Goal: Task Accomplishment & Management: Use online tool/utility

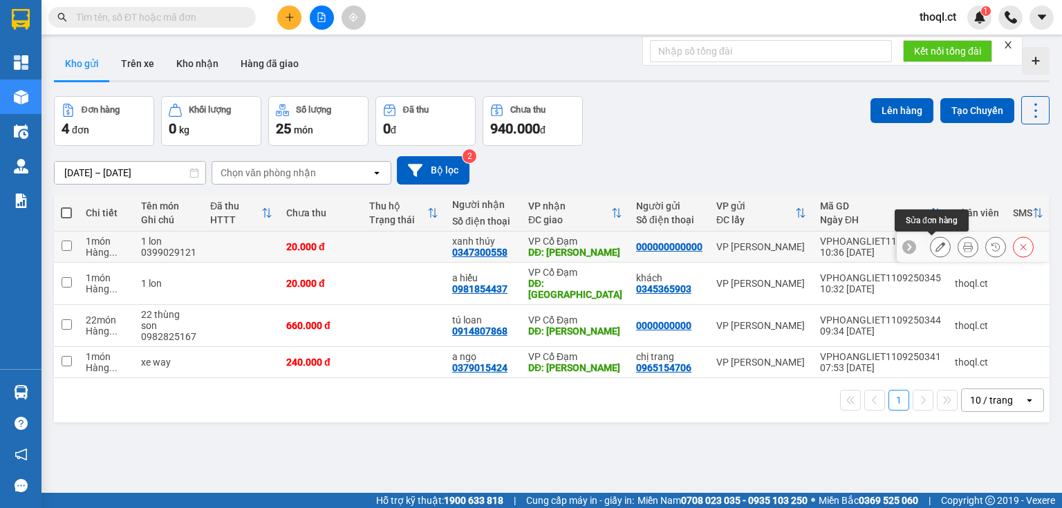
click at [935, 247] on icon at bounding box center [940, 247] width 10 height 10
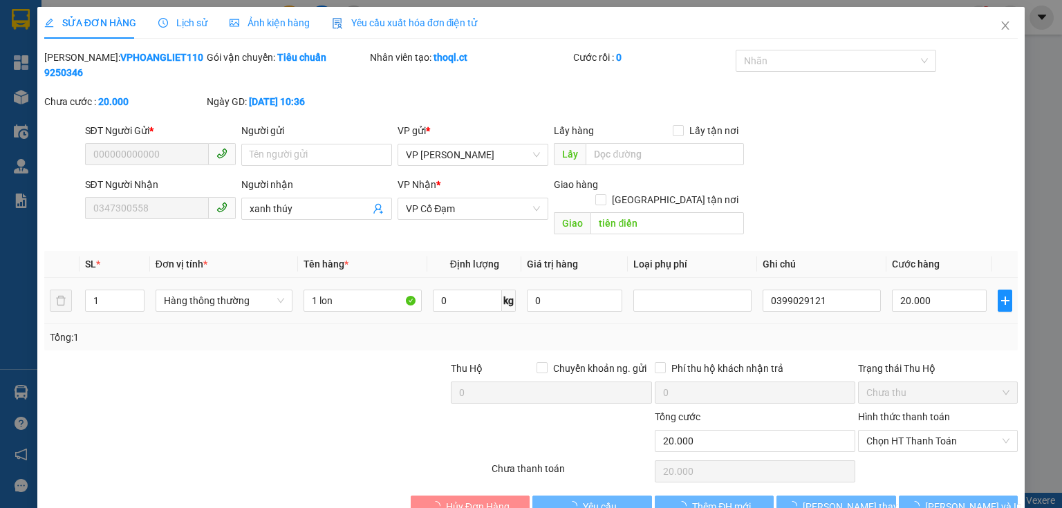
type input "000000000000"
type input "0347300558"
type input "xanh thúy"
type input "tiên điền"
type input "20.000"
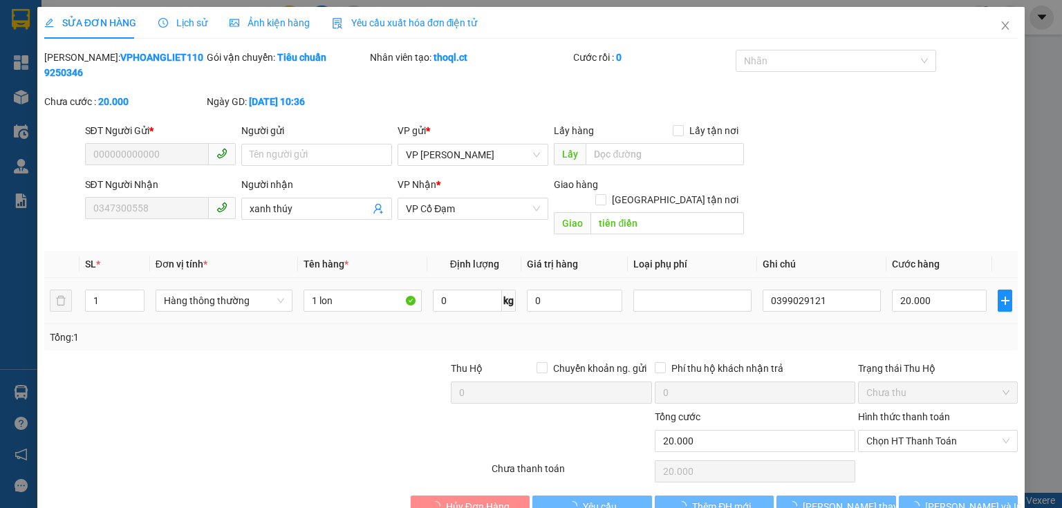
type input "20.000"
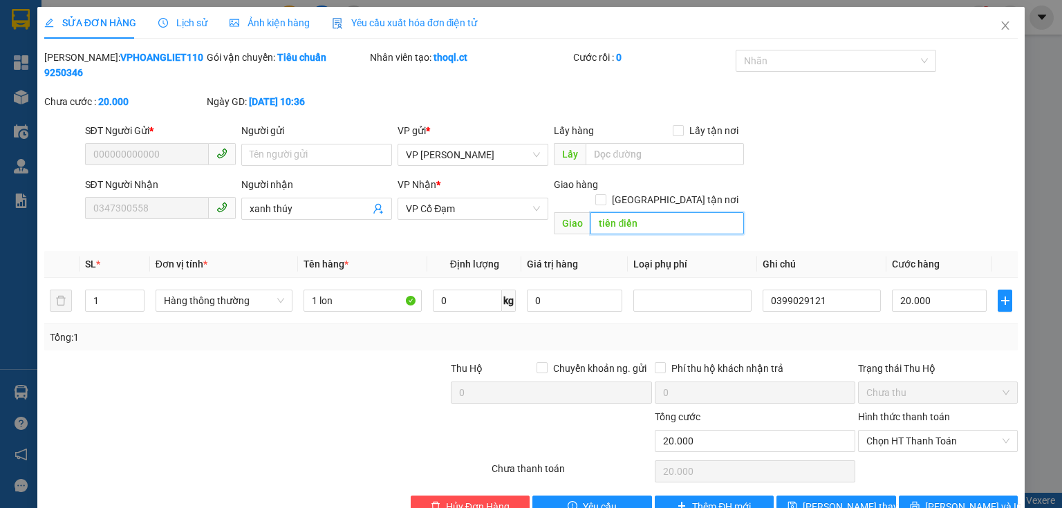
click at [644, 212] on input "tiên điền" at bounding box center [666, 223] width 153 height 22
type input "xuân song"
click at [984, 496] on button "[PERSON_NAME] và In" at bounding box center [958, 507] width 120 height 22
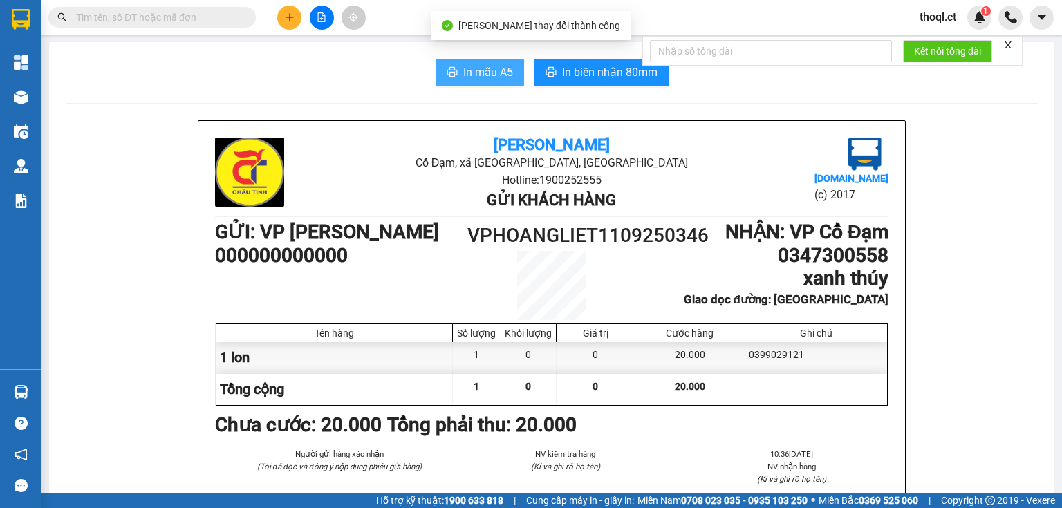
click at [500, 71] on span "In mẫu A5" at bounding box center [488, 72] width 50 height 17
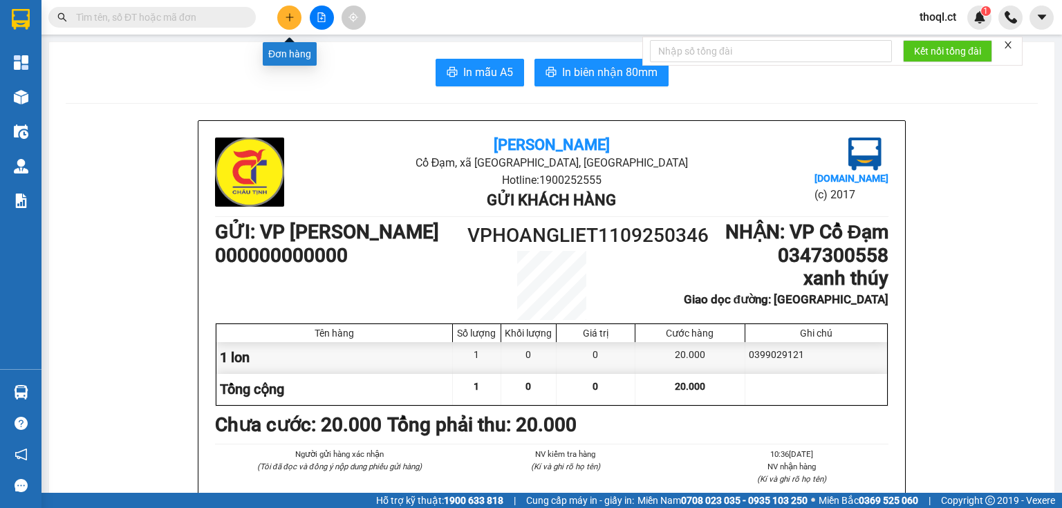
click at [295, 21] on button at bounding box center [289, 18] width 24 height 24
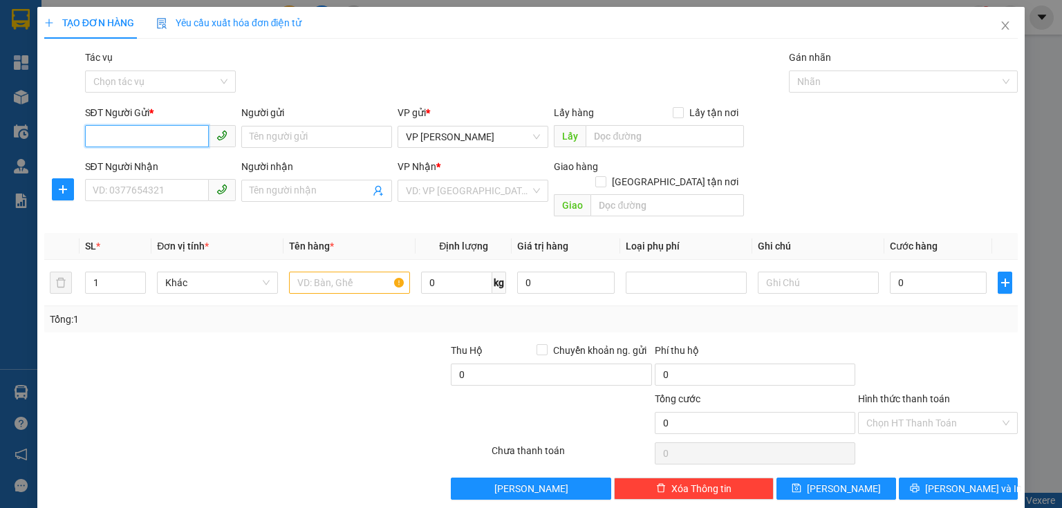
click at [115, 144] on input "SĐT Người Gửi *" at bounding box center [147, 136] width 124 height 22
type input "0927536737"
click at [294, 140] on input "Người gửi" at bounding box center [316, 137] width 151 height 22
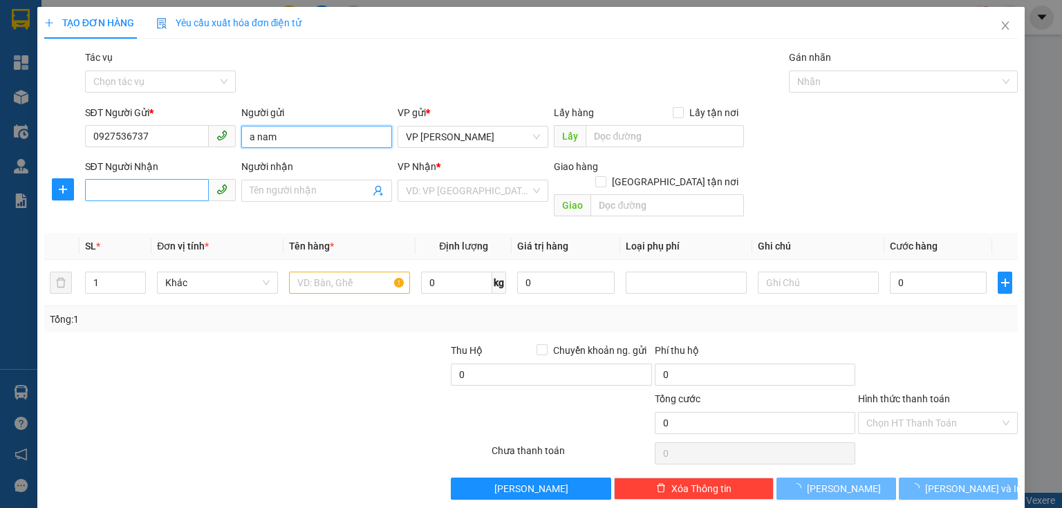
type input "a nam"
click at [155, 188] on input "SĐT Người Nhận" at bounding box center [147, 190] width 124 height 22
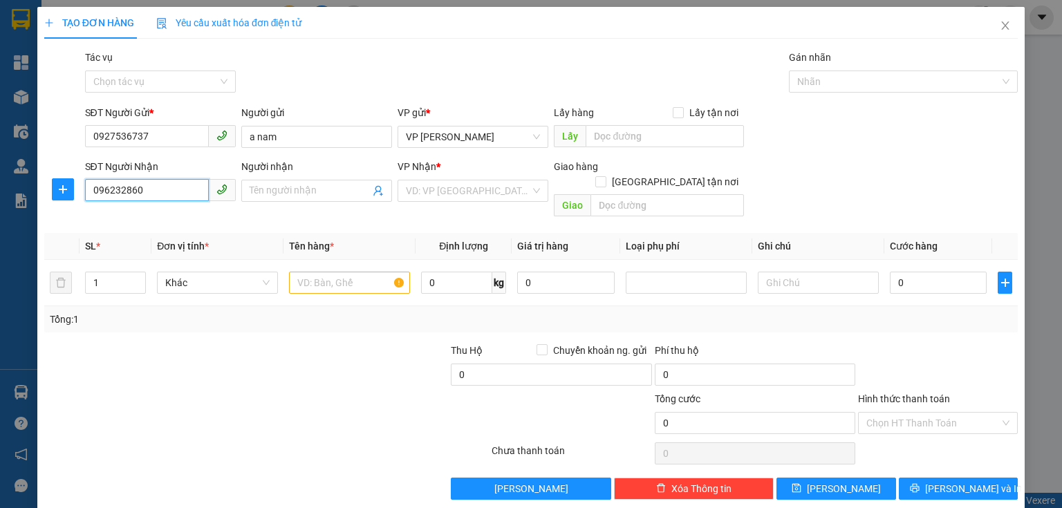
click at [113, 188] on input "096232860" at bounding box center [147, 190] width 124 height 22
type input "0962832860"
click at [276, 185] on input "Người nhận" at bounding box center [309, 190] width 120 height 15
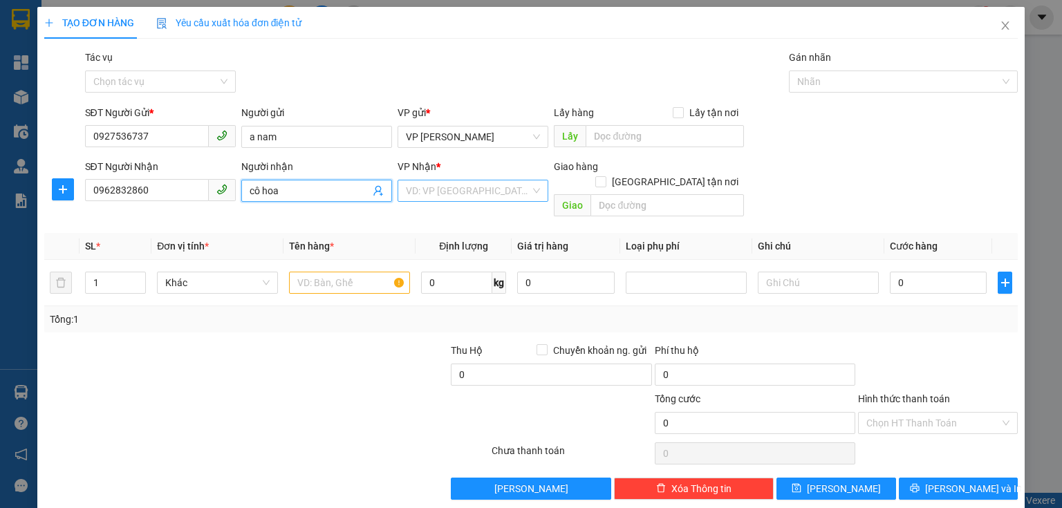
type input "cô hoa"
click at [483, 196] on input "search" at bounding box center [468, 190] width 124 height 21
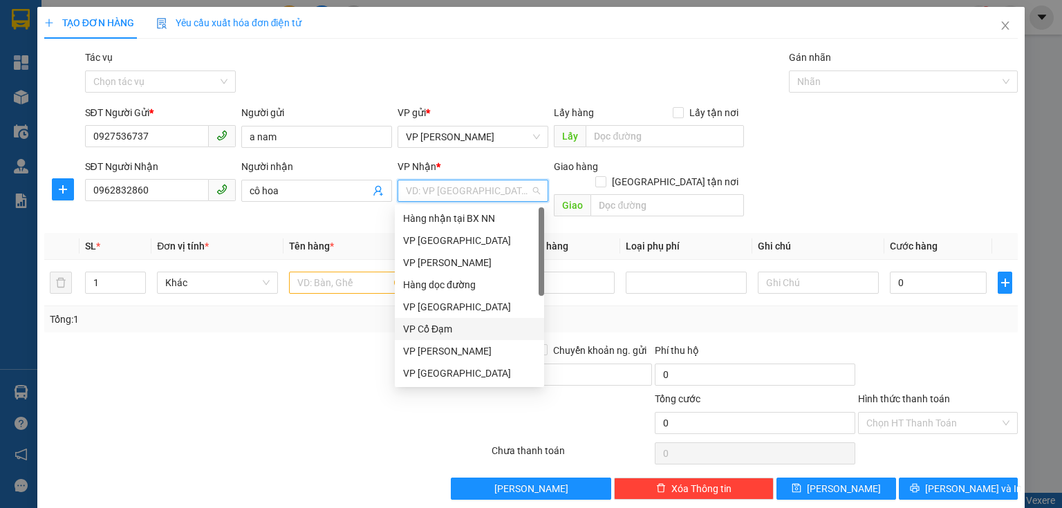
click at [441, 331] on div "VP Cổ Đạm" at bounding box center [469, 328] width 133 height 15
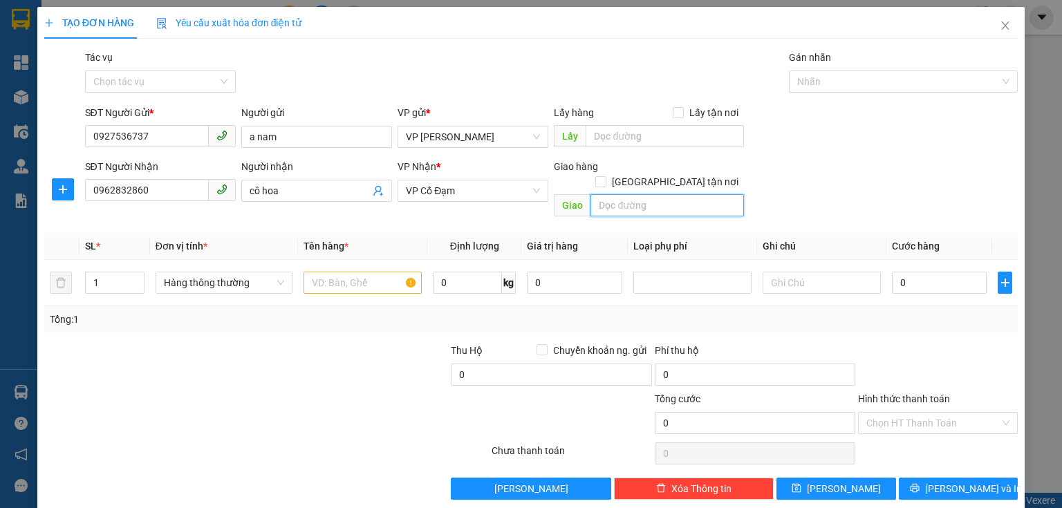
click at [604, 194] on input "text" at bounding box center [666, 205] width 153 height 22
type input "cầu tryuf"
click at [359, 272] on input "text" at bounding box center [362, 283] width 118 height 22
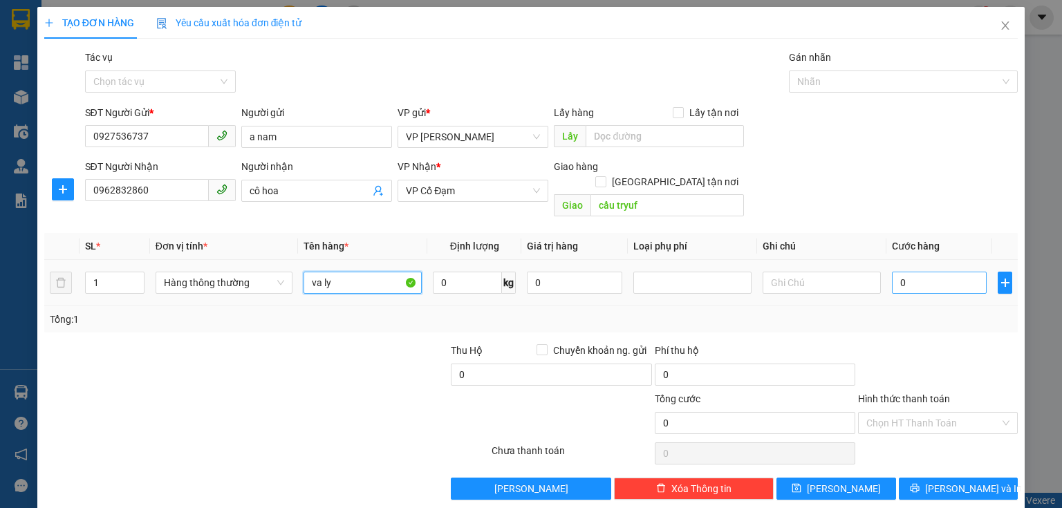
type input "va ly"
click at [892, 272] on input "0" at bounding box center [939, 283] width 95 height 22
type input "1"
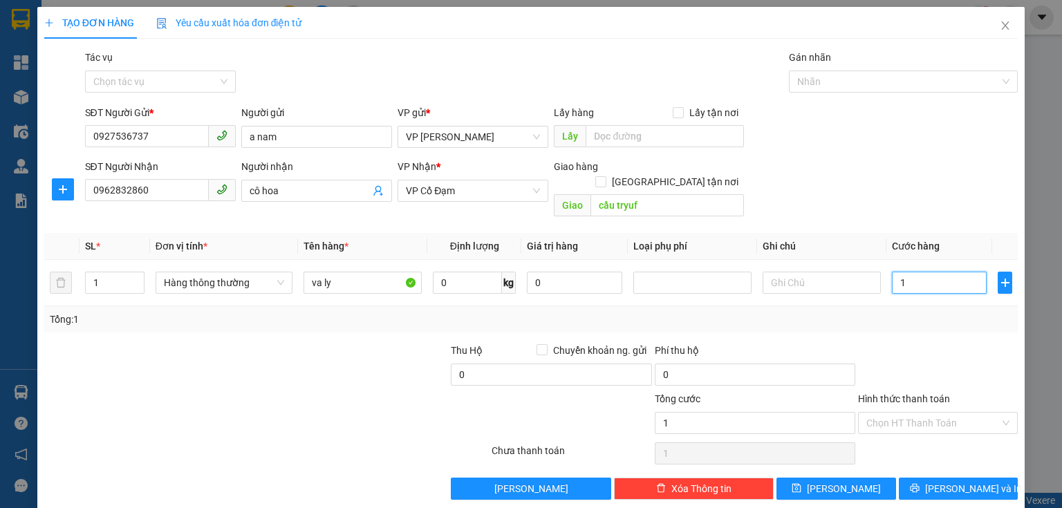
type input "10"
type input "1"
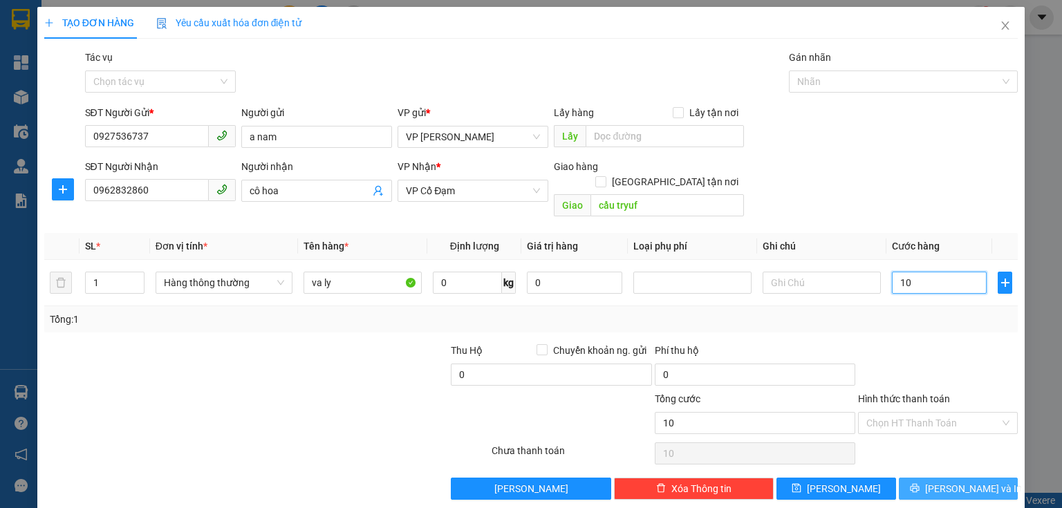
type input "1"
type input "0"
click at [892, 272] on input "0" at bounding box center [939, 283] width 95 height 22
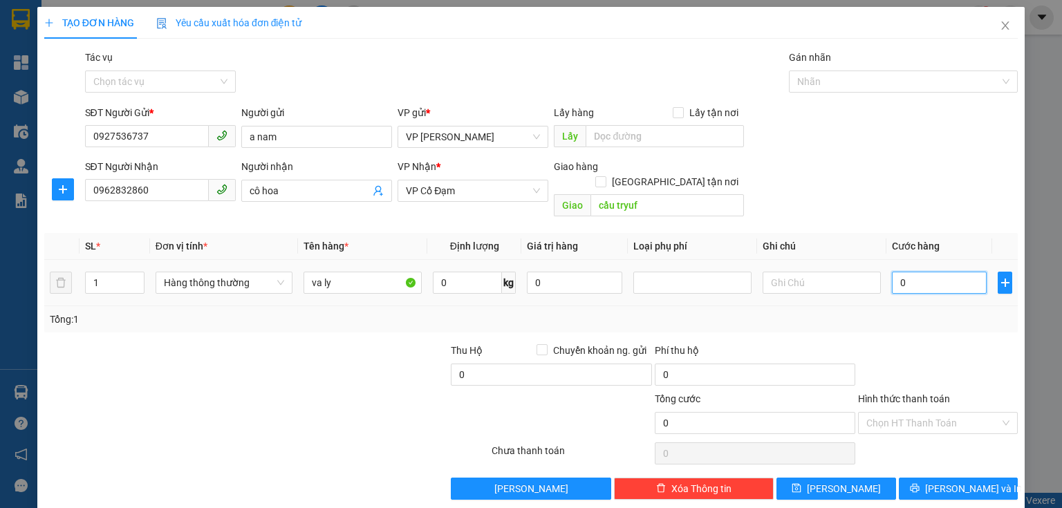
type input "80"
type input "80.000"
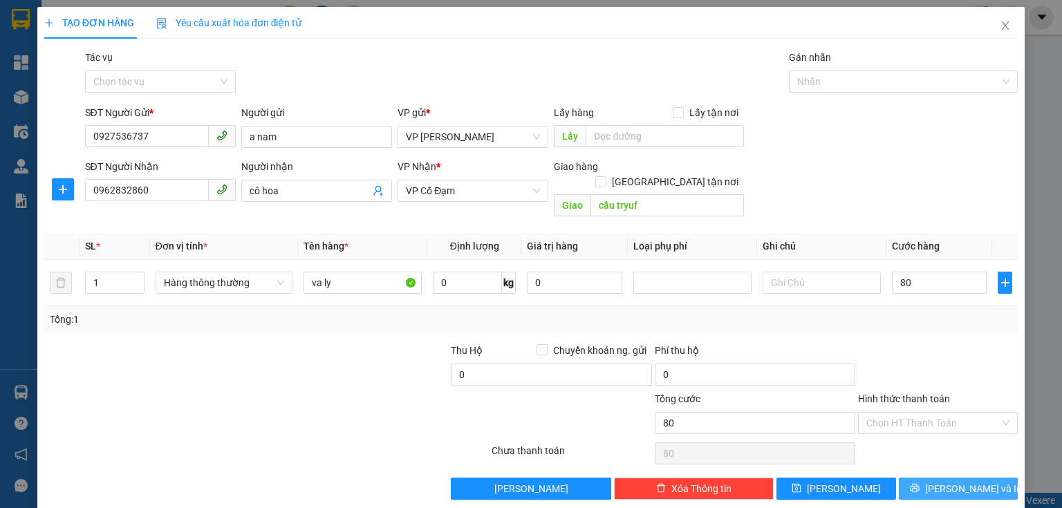
type input "80.000"
click at [940, 478] on button "[PERSON_NAME] và In" at bounding box center [958, 489] width 120 height 22
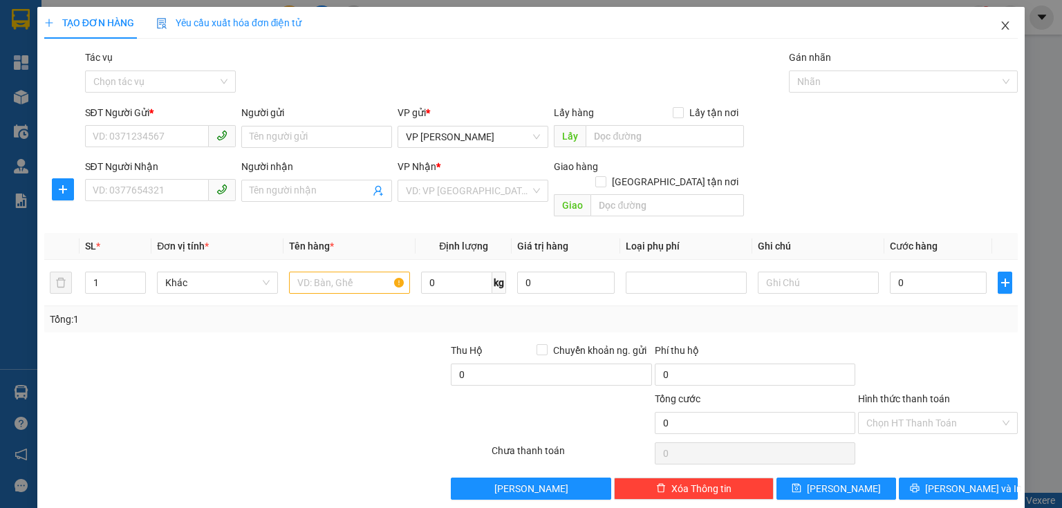
click at [1001, 26] on icon "close" at bounding box center [1005, 25] width 8 height 8
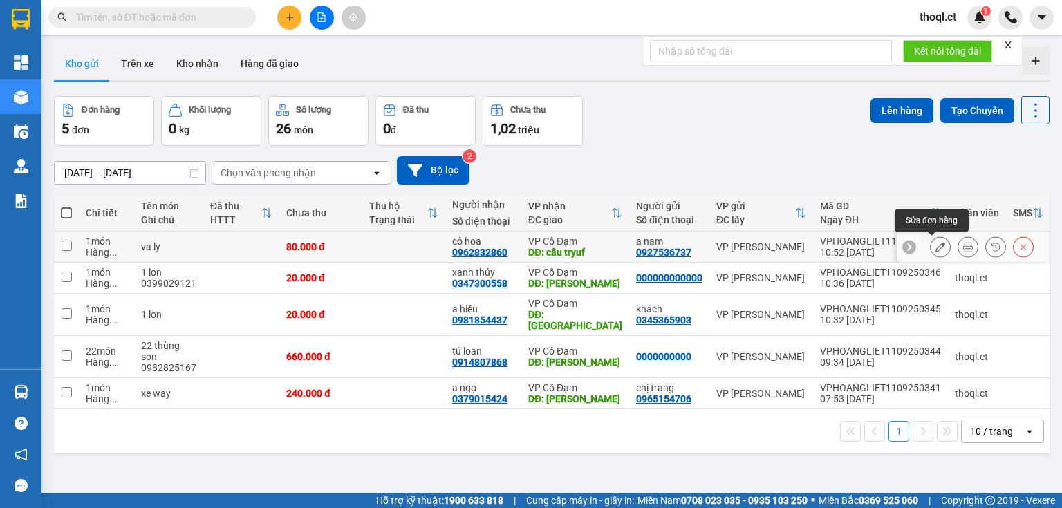
click at [930, 252] on button at bounding box center [939, 247] width 19 height 24
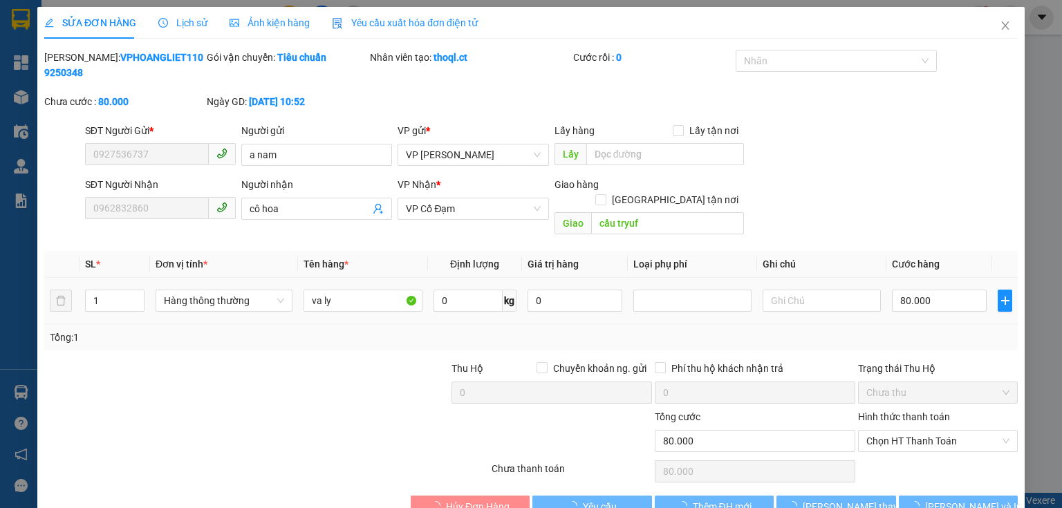
type input "0927536737"
type input "a nam"
type input "0962832860"
type input "cô hoa"
type input "cầu tryuf"
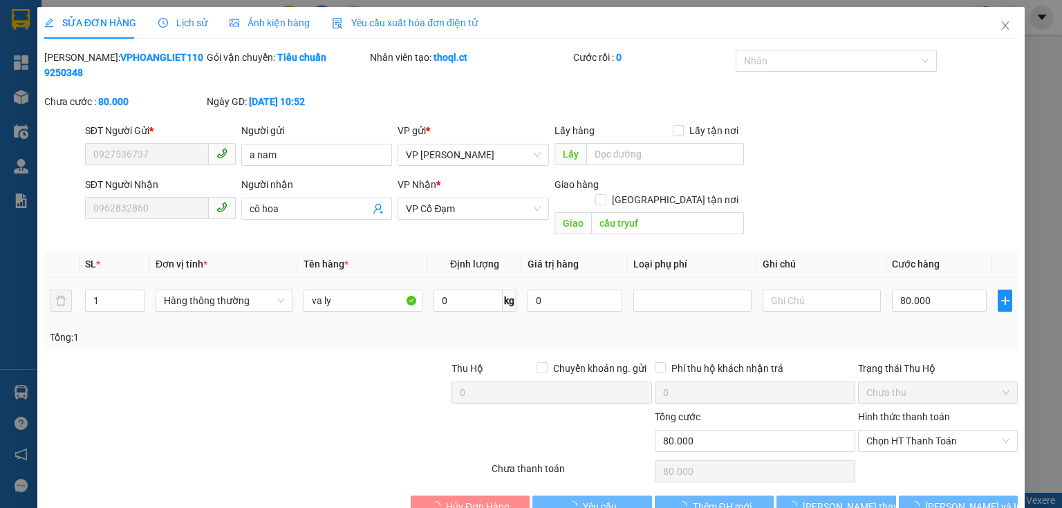
type input "80.000"
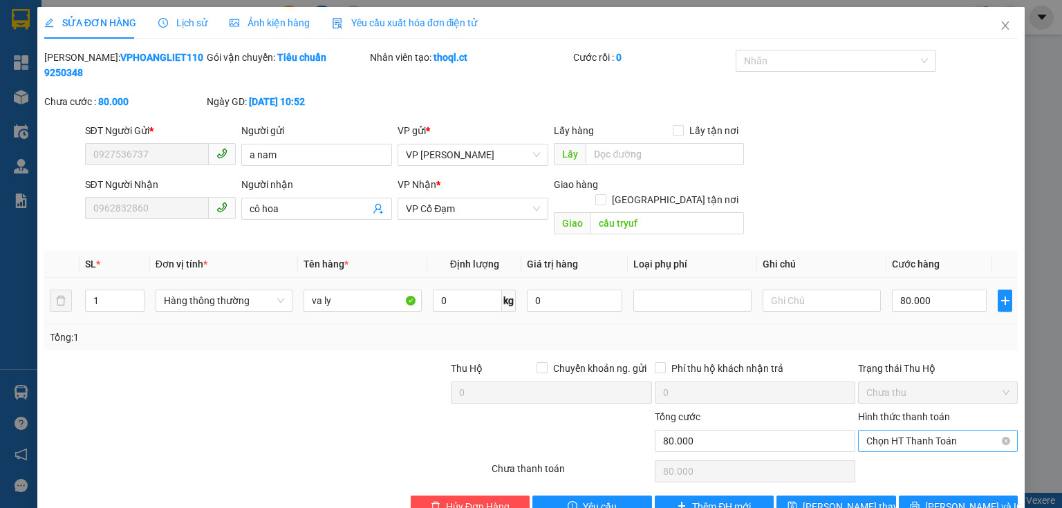
click at [931, 431] on span "Chọn HT Thanh Toán" at bounding box center [937, 441] width 143 height 21
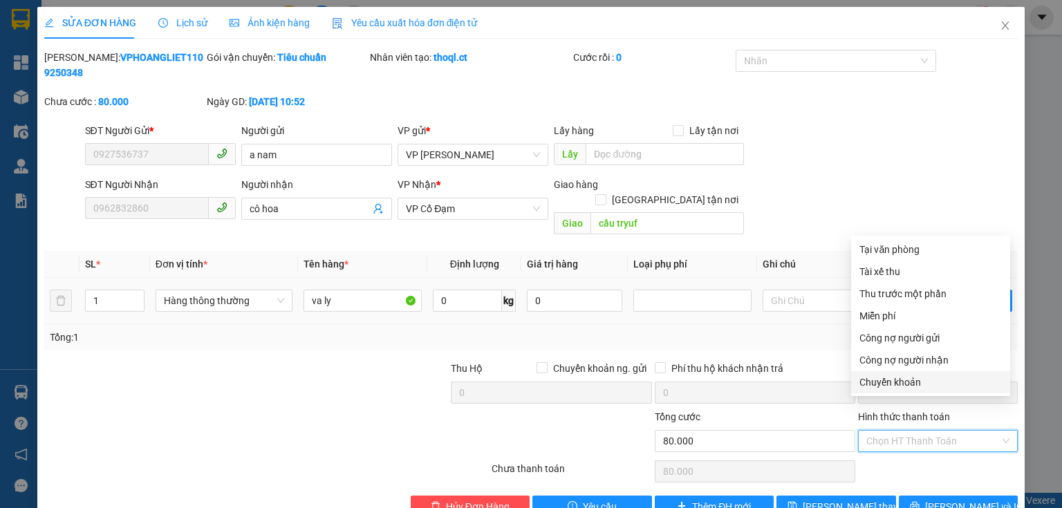
click at [891, 376] on div "Chuyển khoản" at bounding box center [930, 382] width 142 height 15
type input "0"
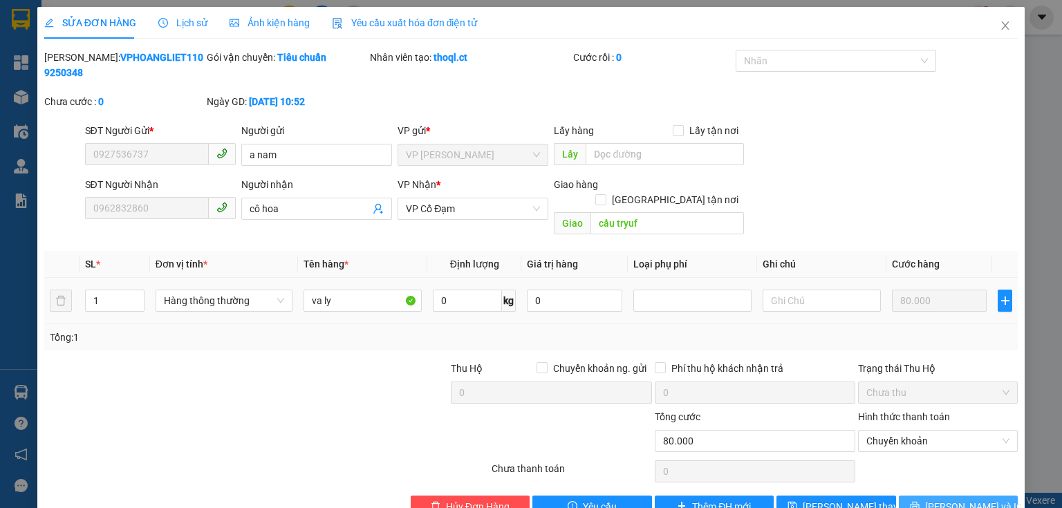
click at [918, 502] on icon "printer" at bounding box center [913, 506] width 9 height 9
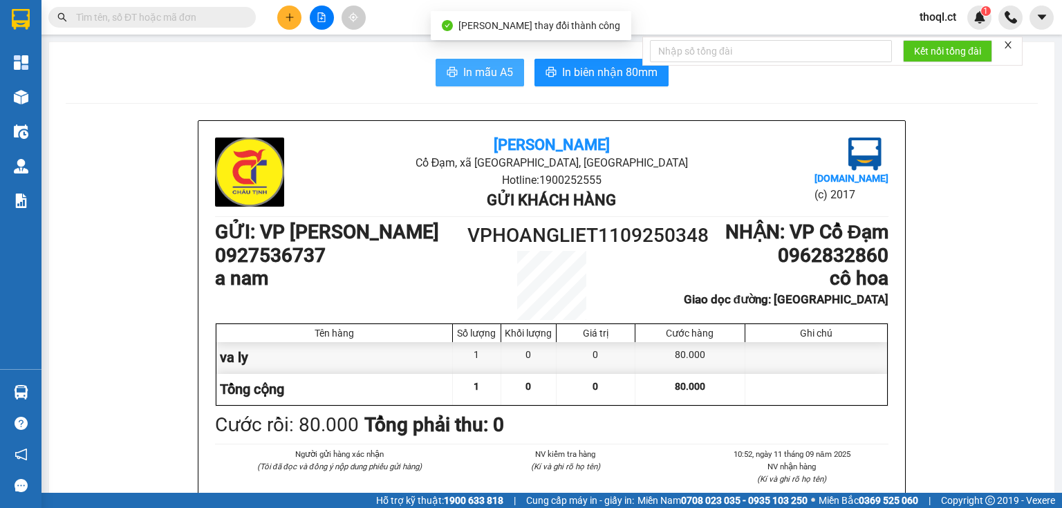
click at [481, 82] on button "In mẫu A5" at bounding box center [479, 73] width 88 height 28
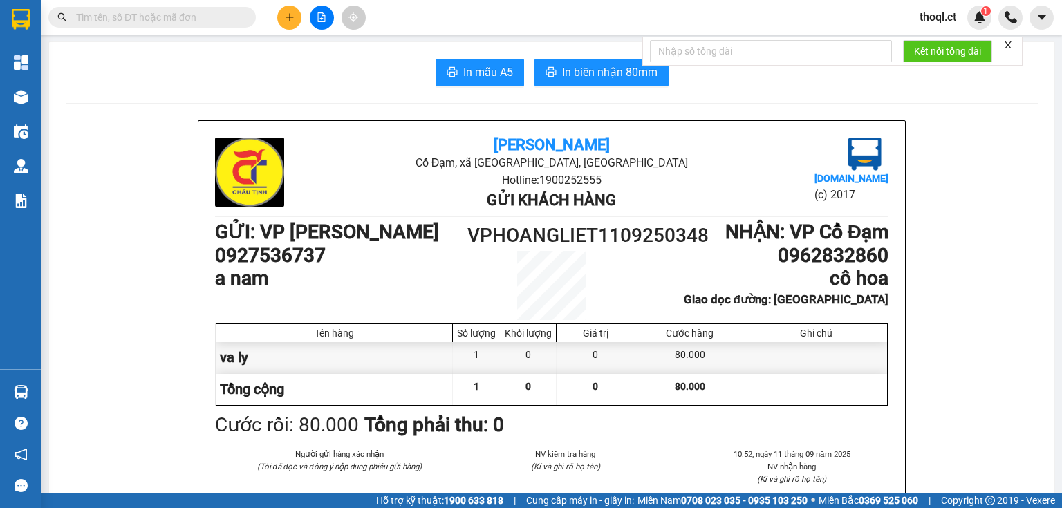
click at [130, 10] on input "text" at bounding box center [157, 17] width 163 height 15
click at [285, 23] on button at bounding box center [289, 18] width 24 height 24
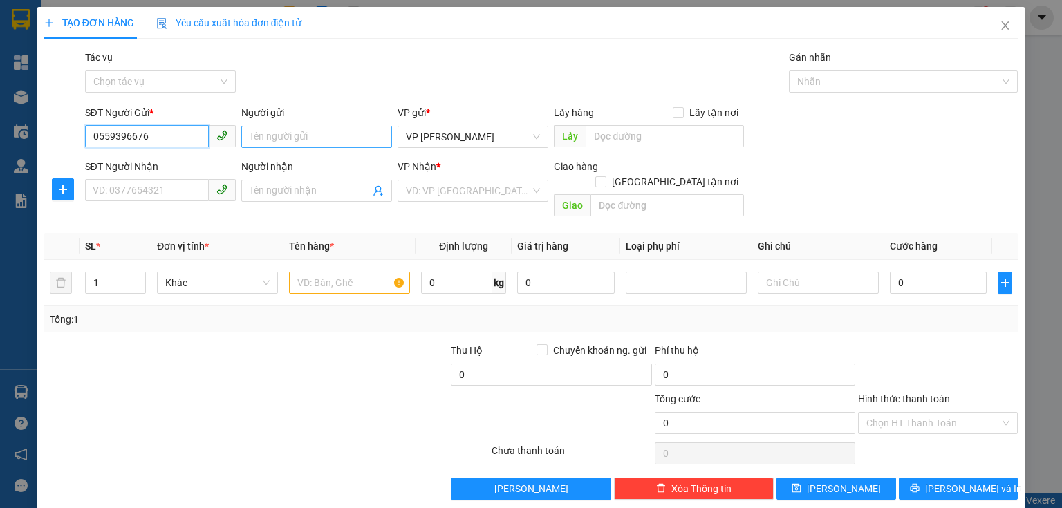
type input "0559396676"
click at [319, 144] on input "Người gửi" at bounding box center [316, 137] width 151 height 22
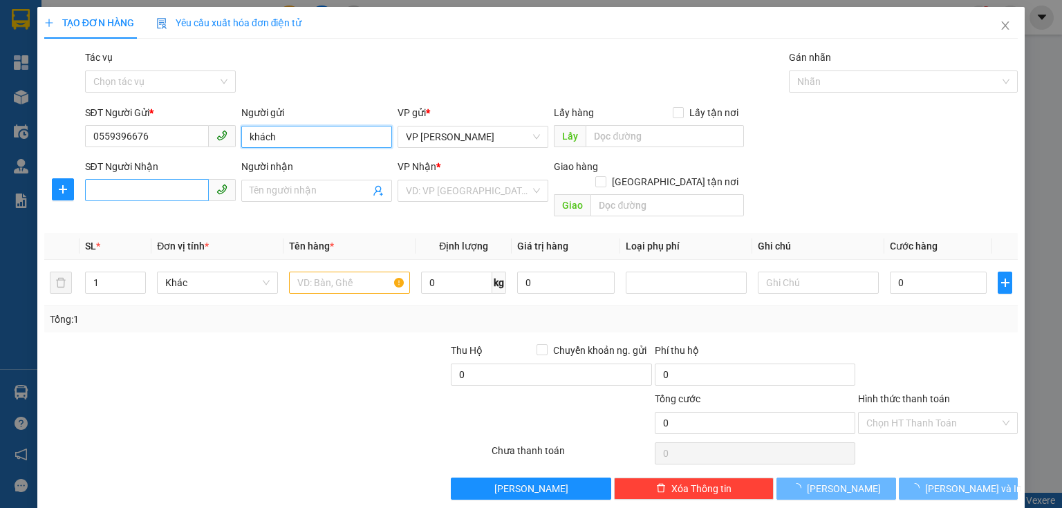
type input "khách"
click at [107, 189] on input "SĐT Người Nhận" at bounding box center [147, 190] width 124 height 22
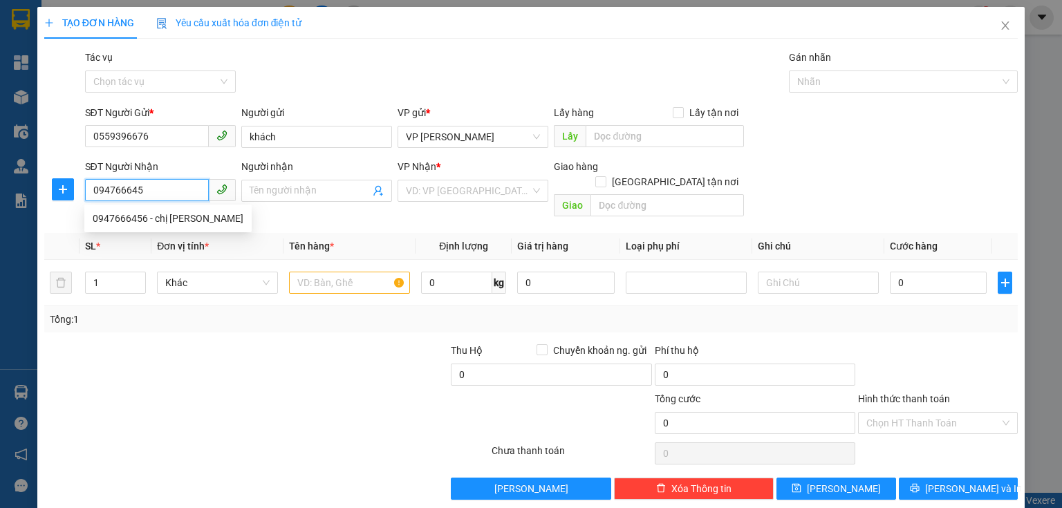
type input "0947666456"
click at [180, 211] on div "0947666456 - chị linh" at bounding box center [168, 218] width 151 height 15
type input "chị linh"
type input "lộc hà"
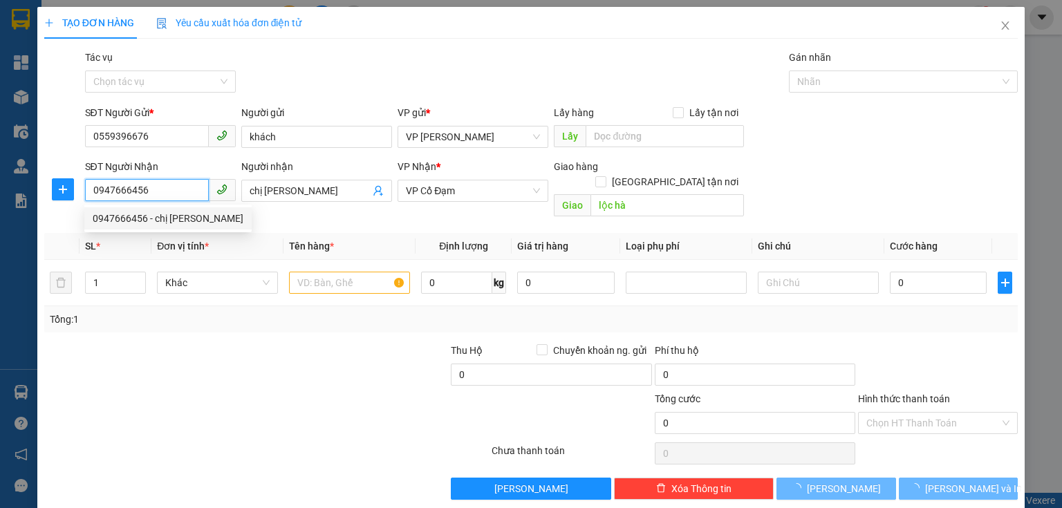
type input "400.000"
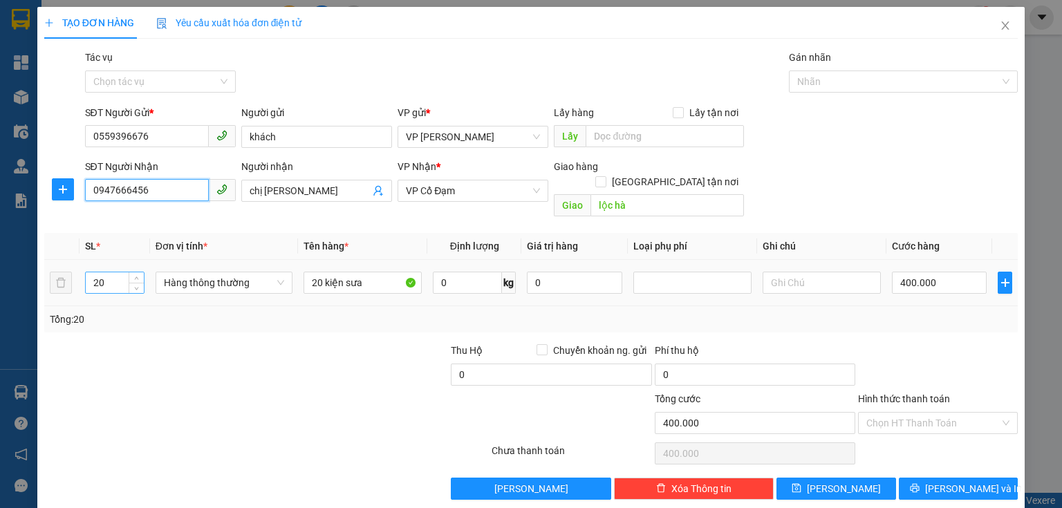
type input "0947666456"
click at [107, 272] on input "20" at bounding box center [115, 282] width 58 height 21
type input "2"
type input "36"
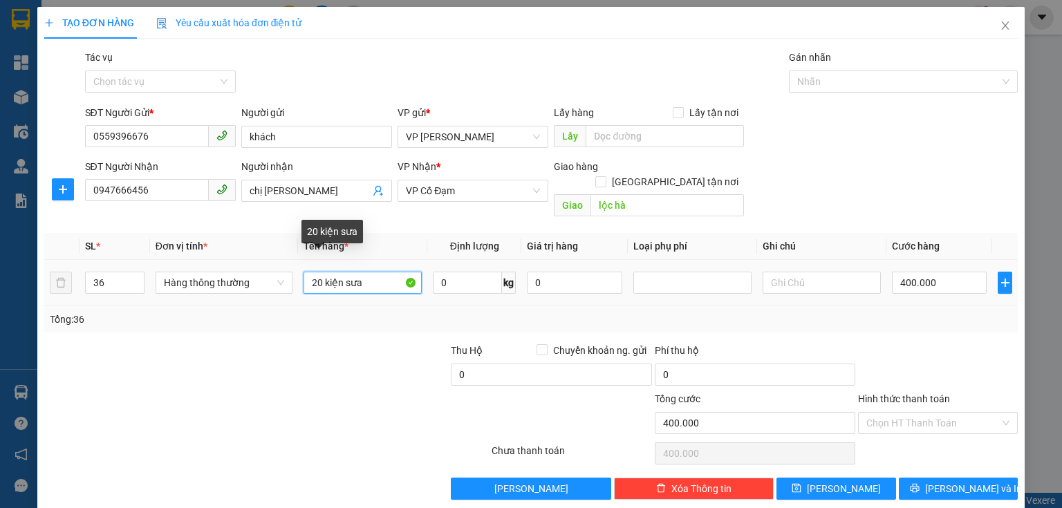
click at [377, 272] on input "20 kiện sưa" at bounding box center [362, 283] width 118 height 22
click at [319, 272] on input "20 kiện sưa" at bounding box center [362, 283] width 118 height 22
type input "36 kiện sưa"
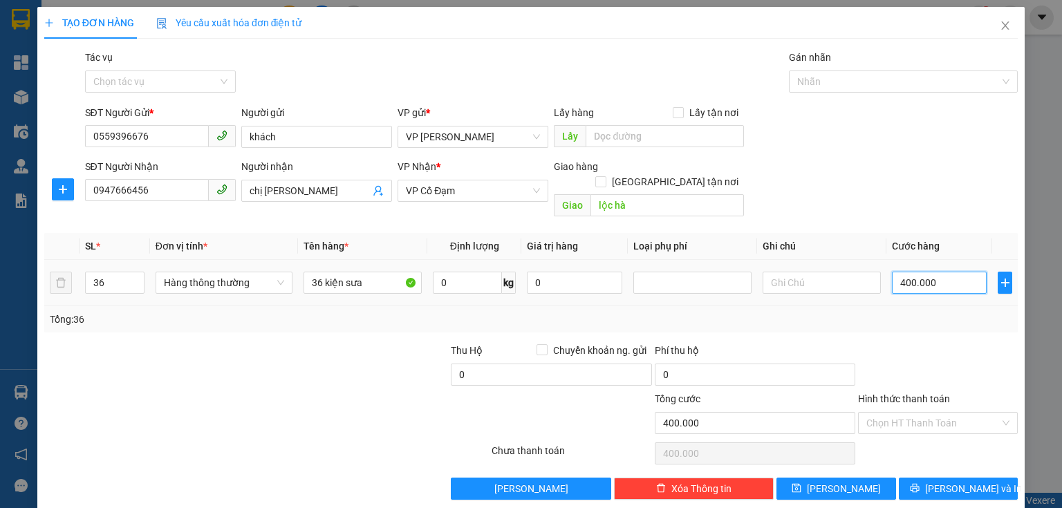
click at [932, 272] on input "400.000" at bounding box center [939, 283] width 95 height 22
type input "0"
click at [894, 272] on input "0" at bounding box center [939, 283] width 95 height 22
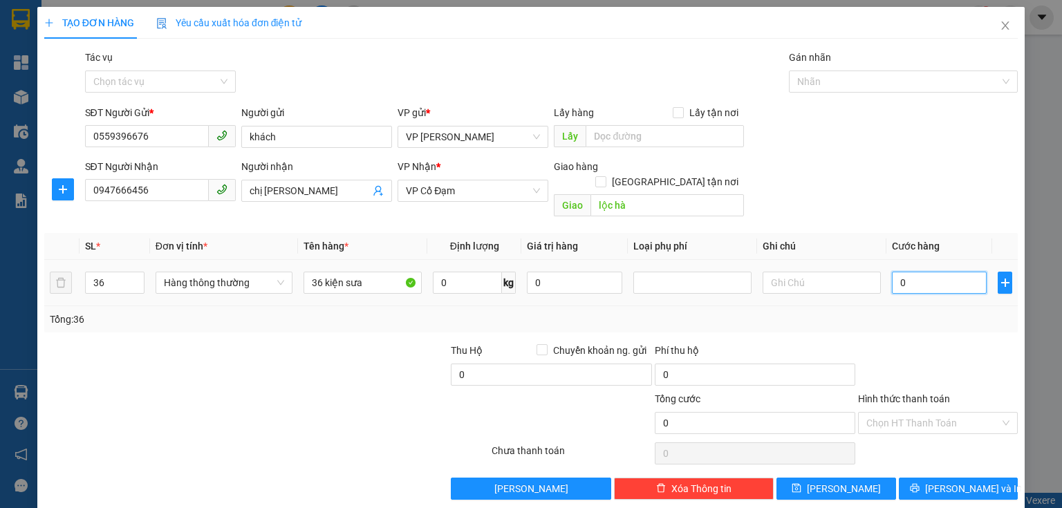
type input "30"
type input "360"
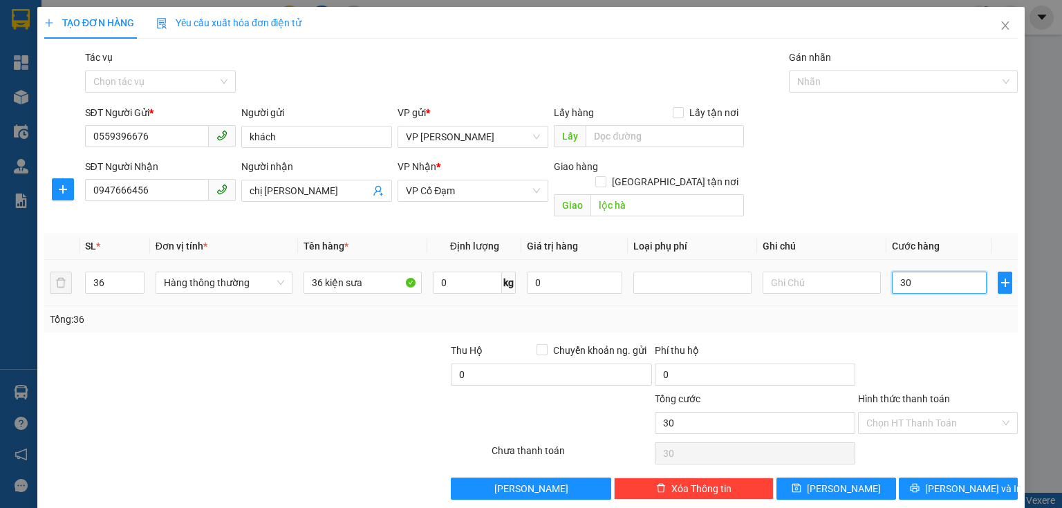
type input "360"
type input "30"
type input "0"
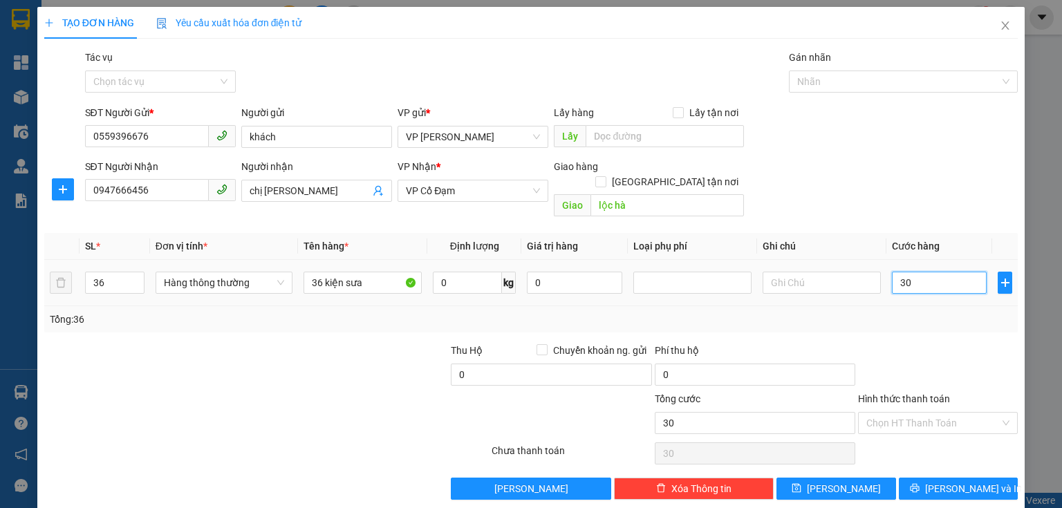
type input "0"
type input "70"
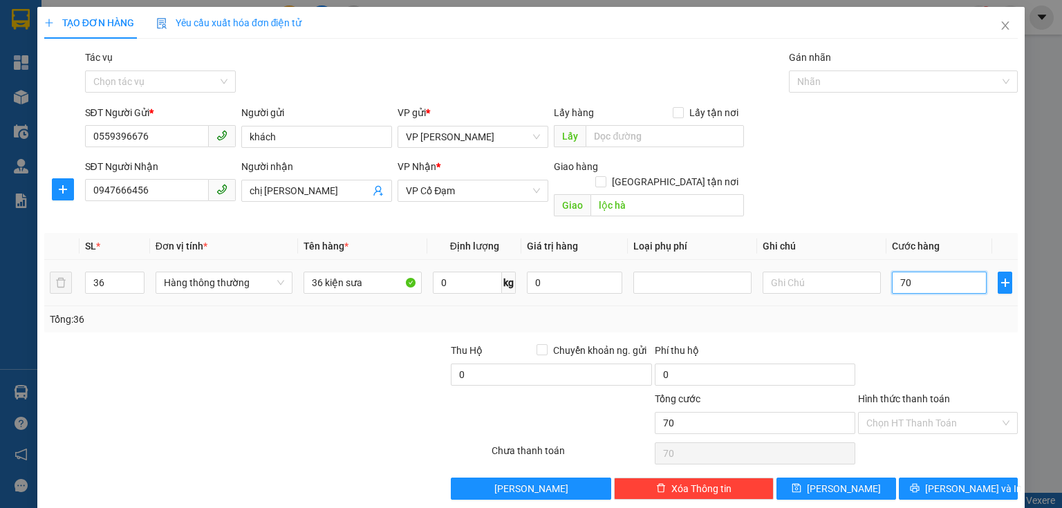
type input "720"
type input "720.000"
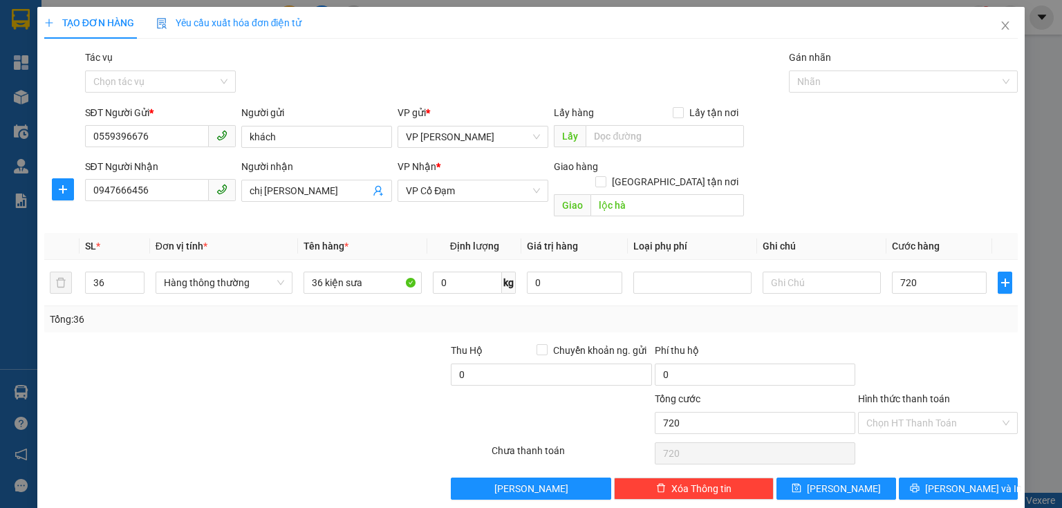
type input "720.000"
click at [896, 322] on div "Transit Pickup Surcharge Ids Transit Deliver Surcharge Ids Transit Deliver Surc…" at bounding box center [530, 275] width 973 height 450
click at [919, 483] on icon "printer" at bounding box center [914, 488] width 10 height 10
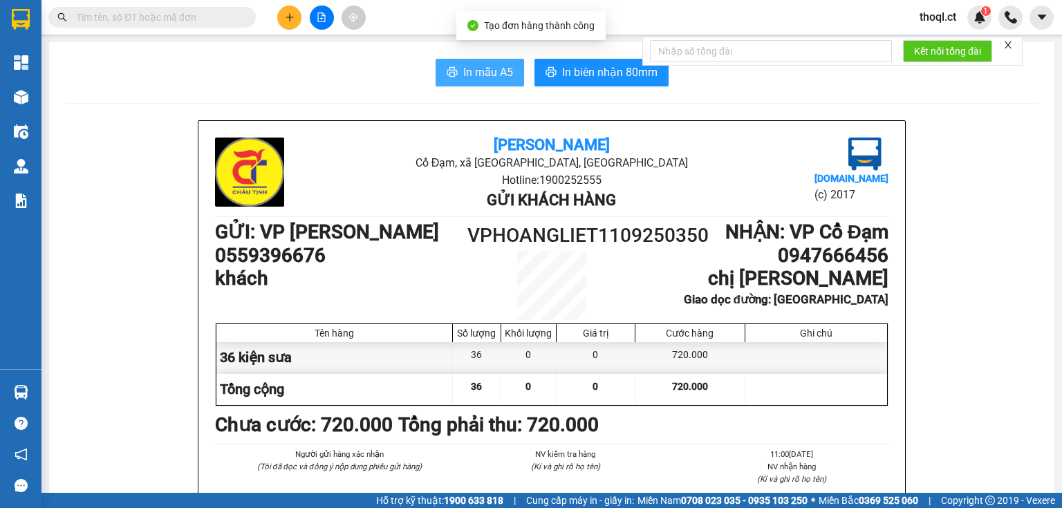
click at [500, 82] on button "In mẫu A5" at bounding box center [479, 73] width 88 height 28
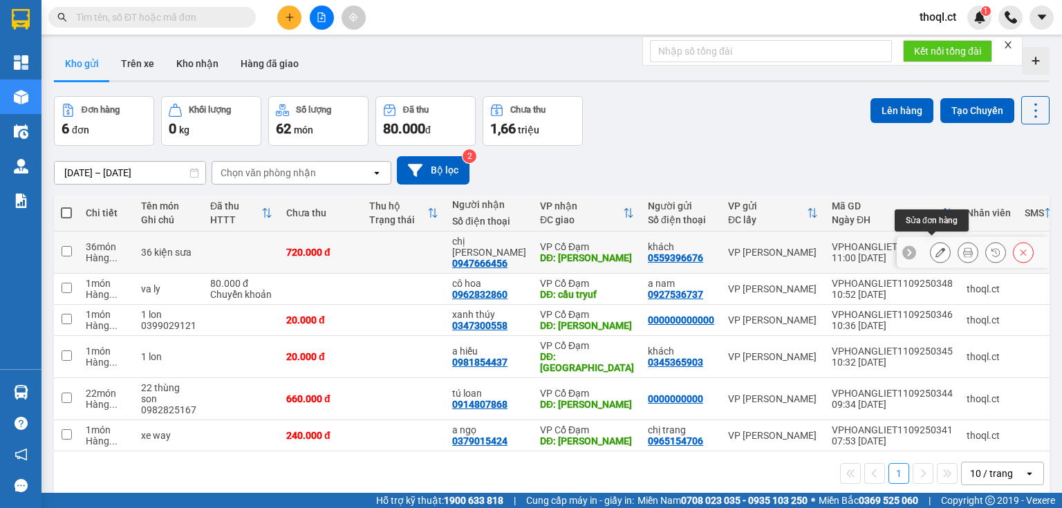
click at [935, 250] on icon at bounding box center [940, 252] width 10 height 10
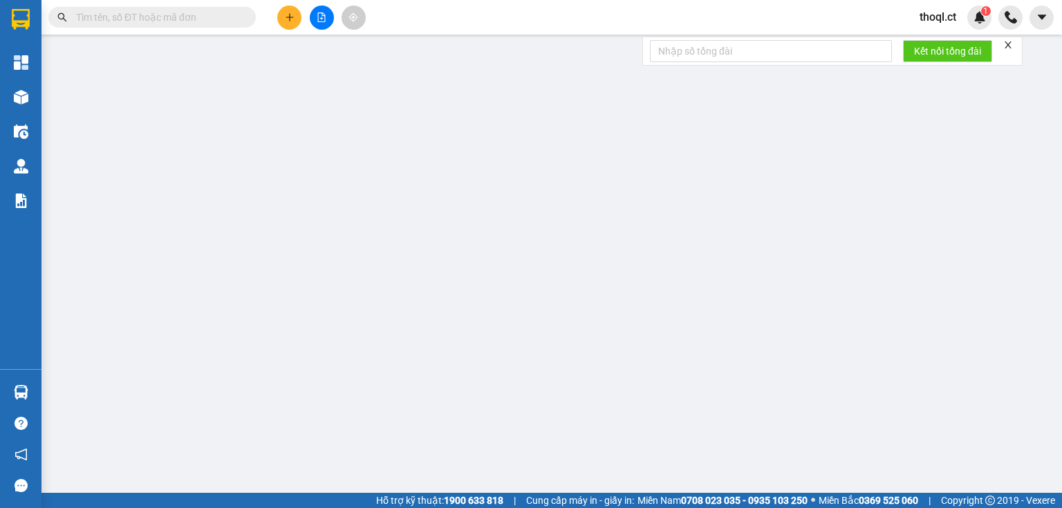
type input "0559396676"
type input "khách"
type input "0947666456"
type input "chị linh"
type input "lộc hà"
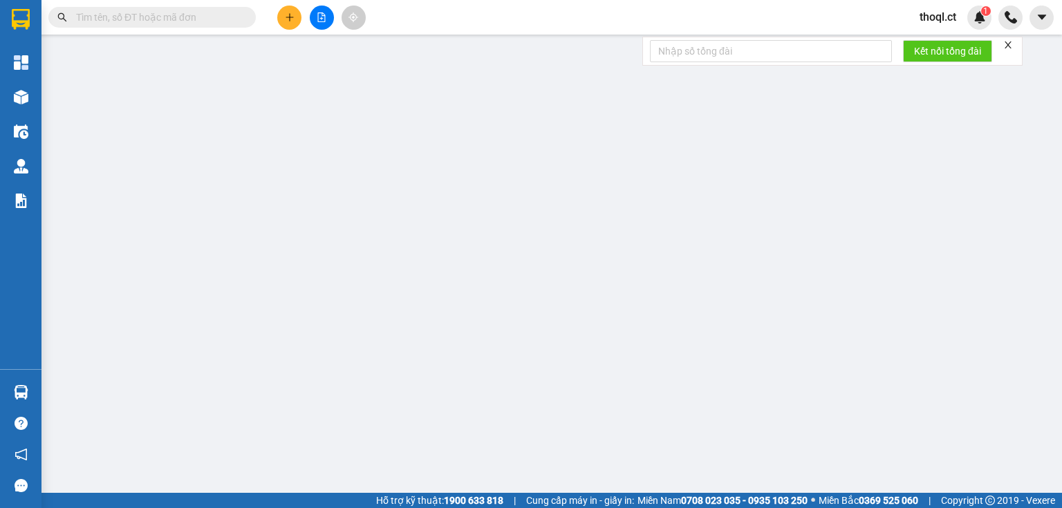
type input "720.000"
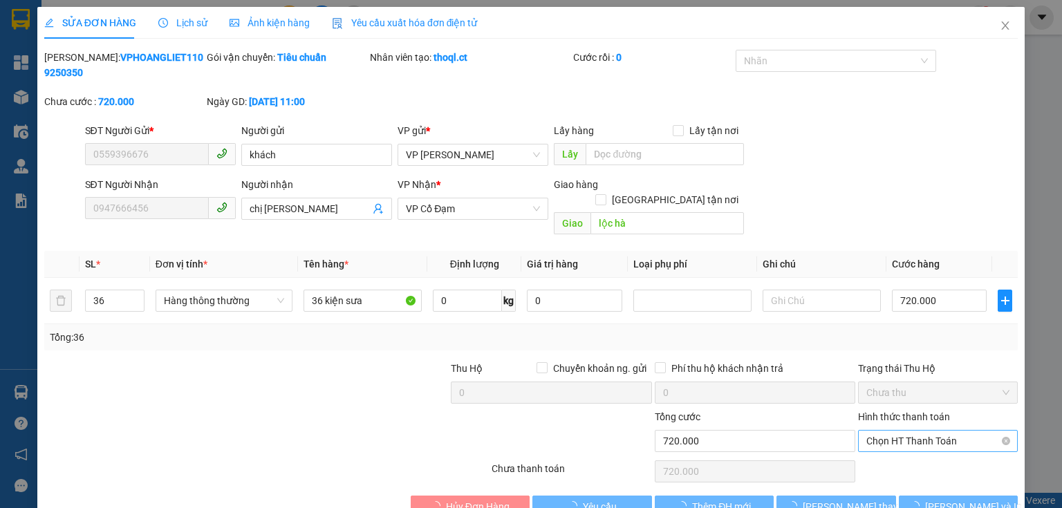
click at [934, 431] on span "Chọn HT Thanh Toán" at bounding box center [937, 441] width 143 height 21
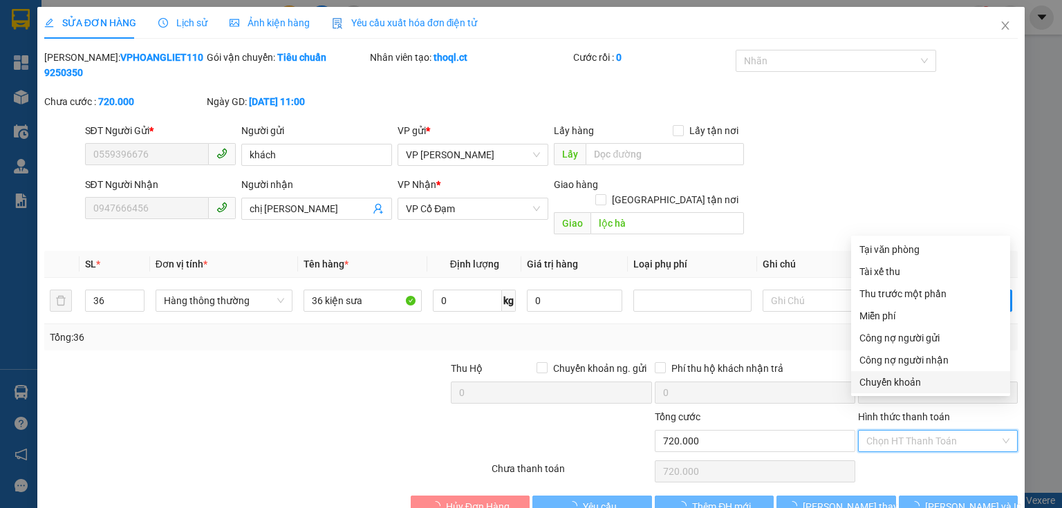
click at [923, 379] on div "Chuyển khoản" at bounding box center [930, 382] width 142 height 15
type input "0"
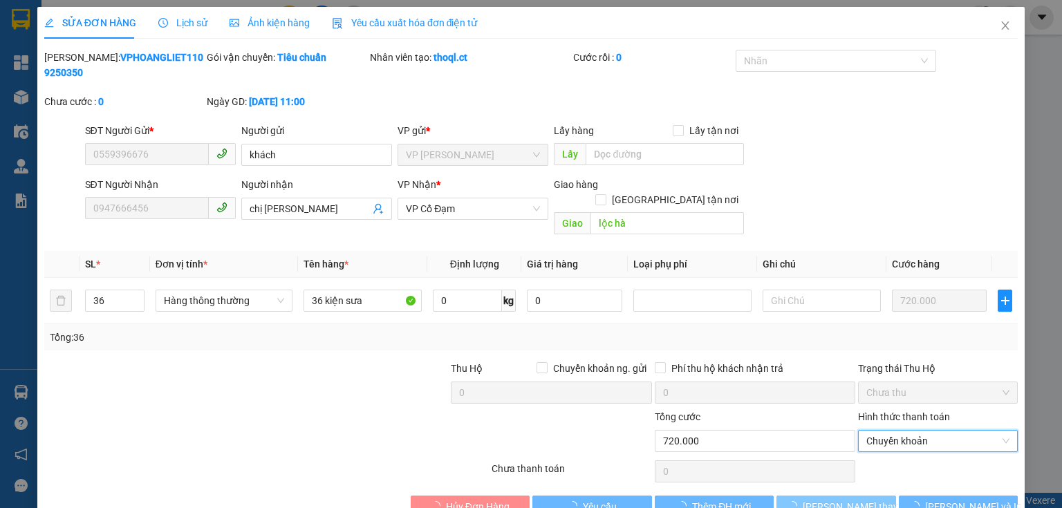
click at [819, 499] on span "[PERSON_NAME] thay đổi" at bounding box center [857, 506] width 111 height 15
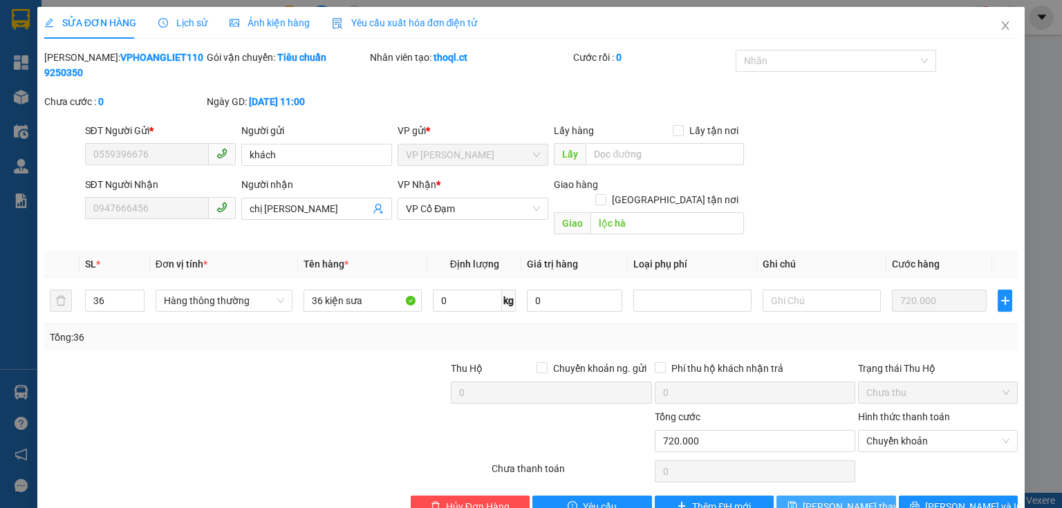
click at [819, 499] on span "[PERSON_NAME] thay đổi" at bounding box center [857, 506] width 111 height 15
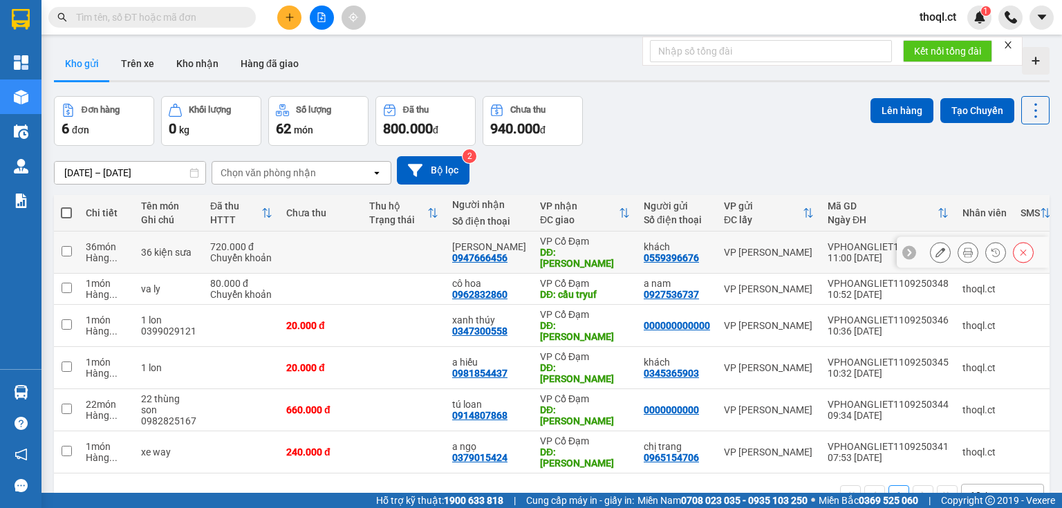
scroll to position [55, 0]
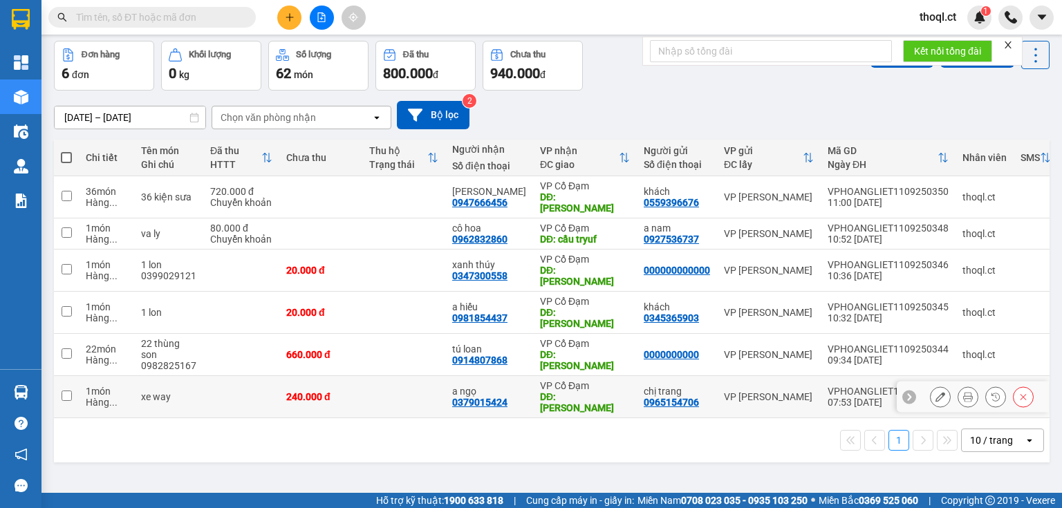
click at [80, 376] on td "1 món Hàng ..." at bounding box center [106, 397] width 55 height 42
checkbox input "true"
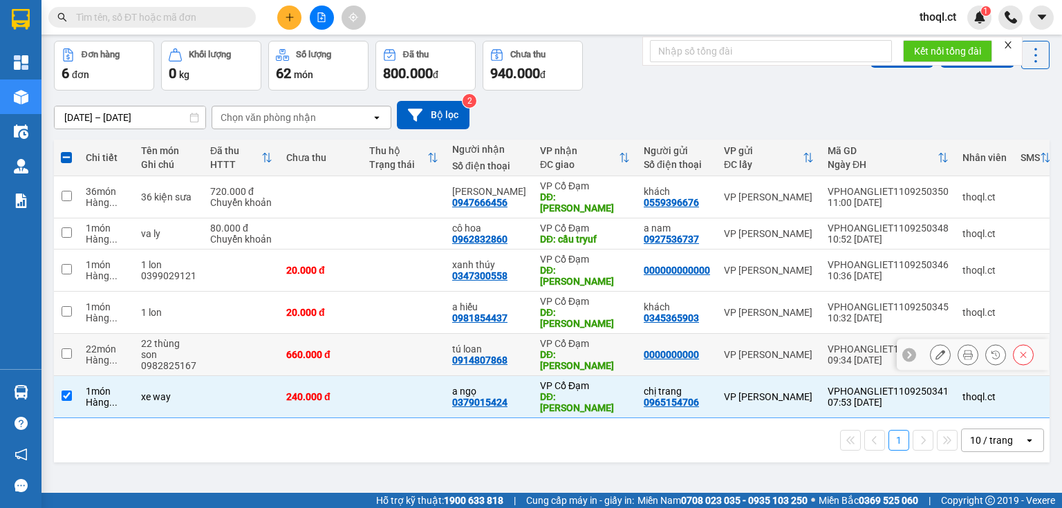
click at [82, 334] on td "22 món Hàng ..." at bounding box center [106, 355] width 55 height 42
checkbox input "true"
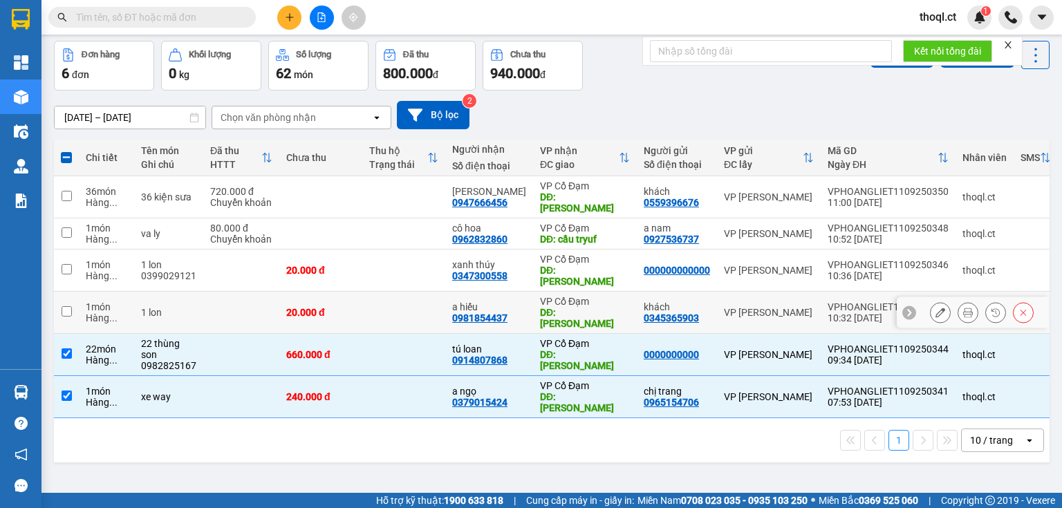
click at [80, 292] on td "1 món Hàng ..." at bounding box center [106, 313] width 55 height 42
checkbox input "true"
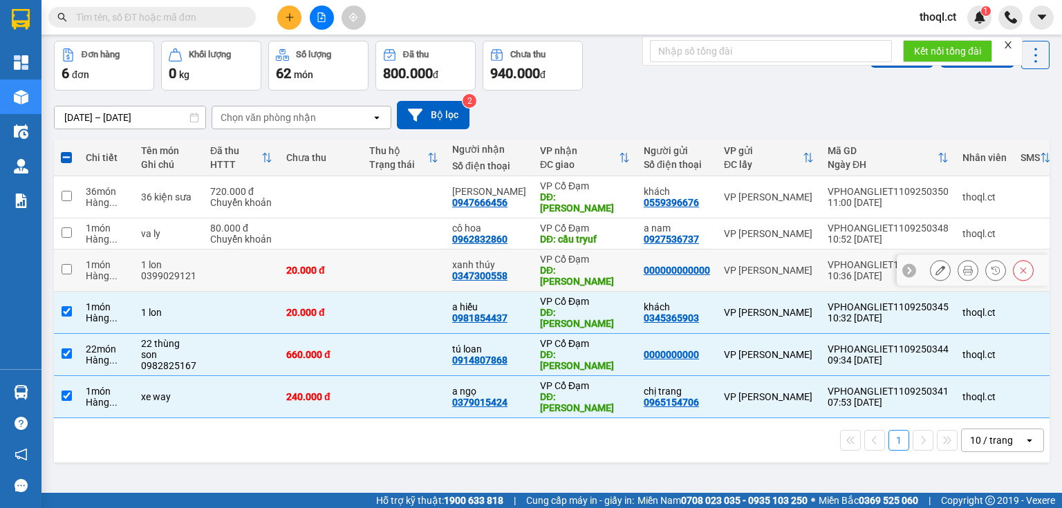
click at [75, 251] on td at bounding box center [66, 270] width 25 height 42
checkbox input "true"
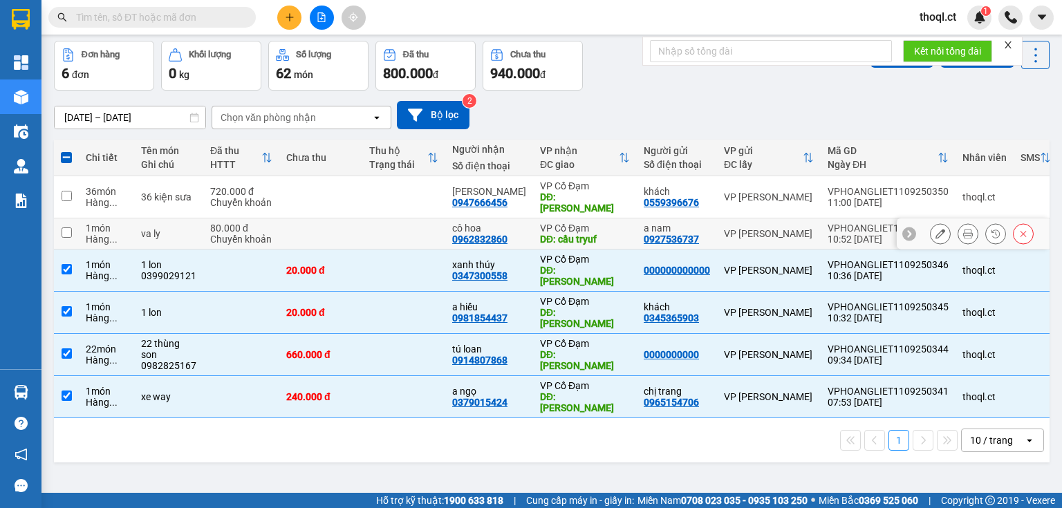
click at [88, 223] on div "1 món" at bounding box center [106, 228] width 41 height 11
checkbox input "true"
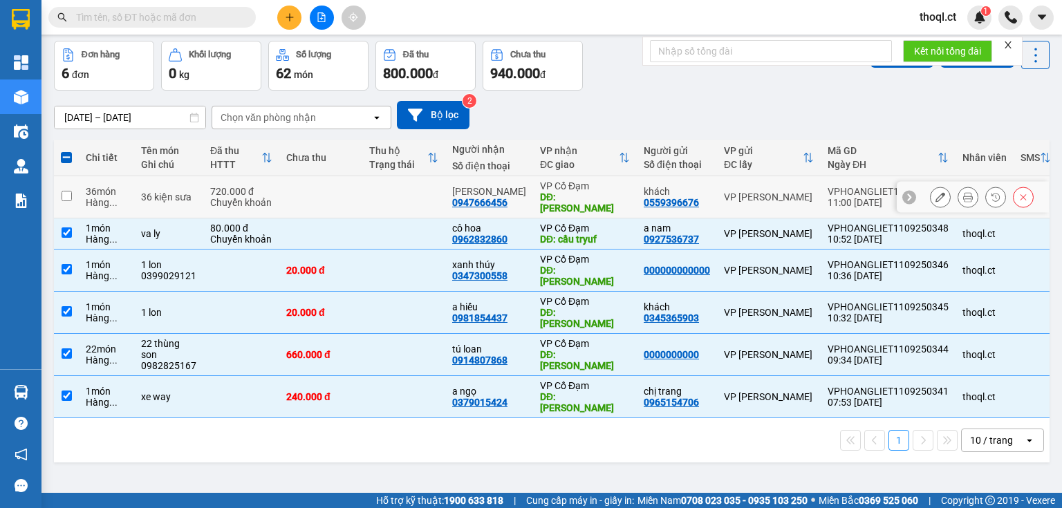
click at [88, 197] on div "Hàng ..." at bounding box center [106, 202] width 41 height 11
checkbox input "true"
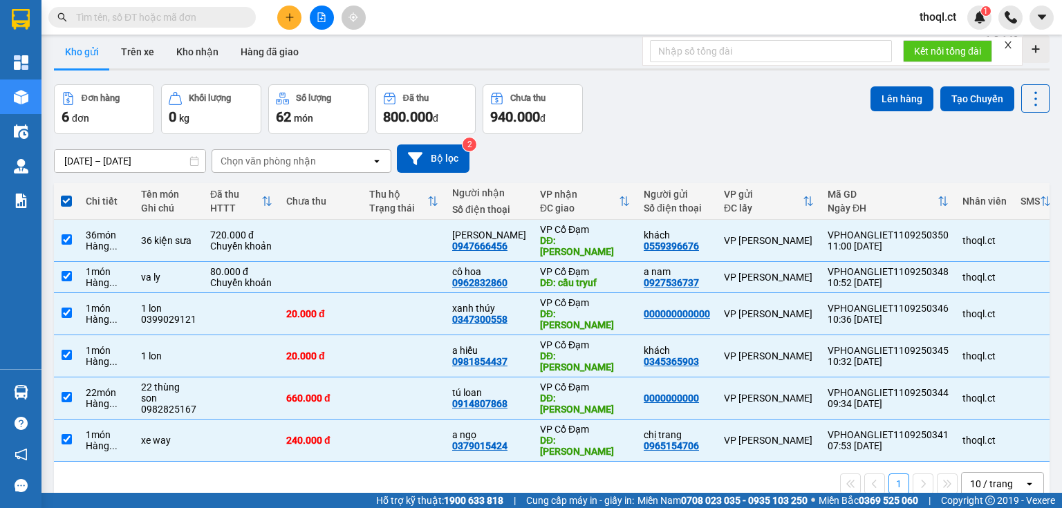
scroll to position [0, 0]
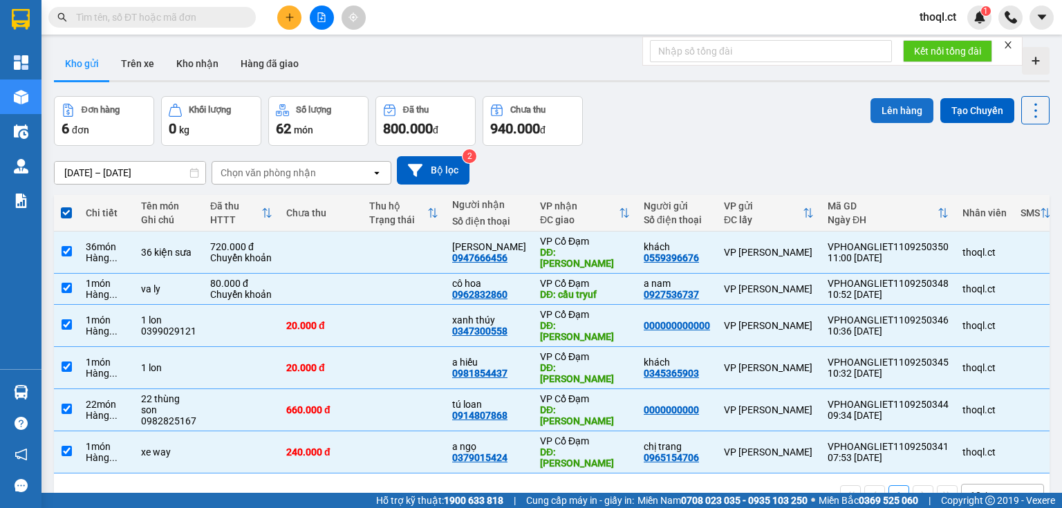
click at [883, 112] on button "Lên hàng" at bounding box center [901, 110] width 63 height 25
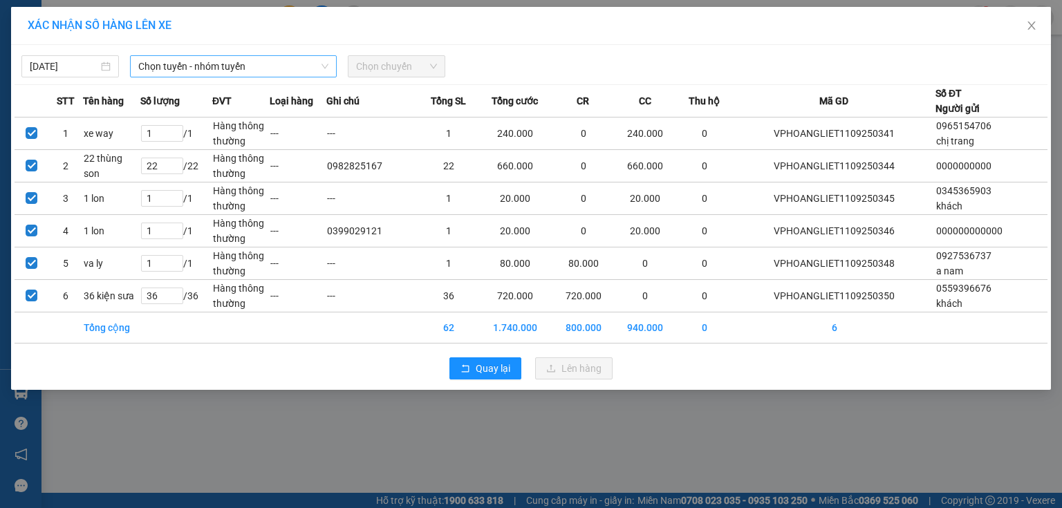
click at [299, 72] on span "Chọn tuyến - nhóm tuyến" at bounding box center [233, 66] width 190 height 21
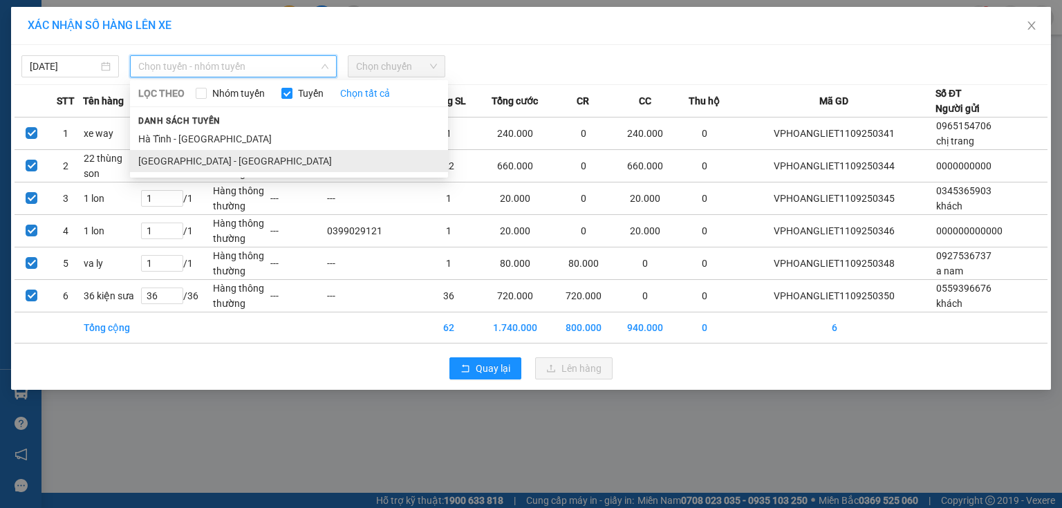
click at [205, 170] on li "Hà Nội - Hà Tĩnh" at bounding box center [289, 161] width 318 height 22
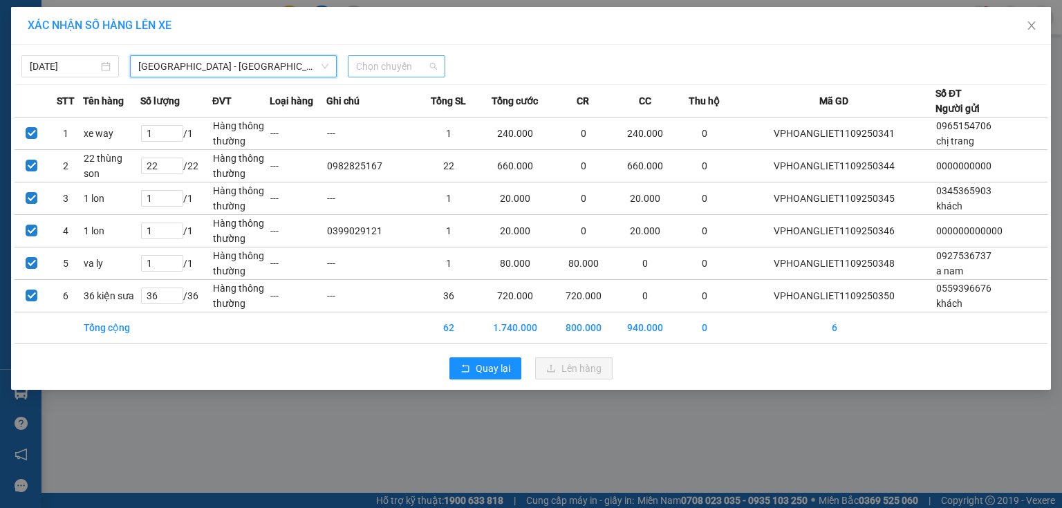
click at [406, 66] on span "Chọn chuyến" at bounding box center [396, 66] width 81 height 21
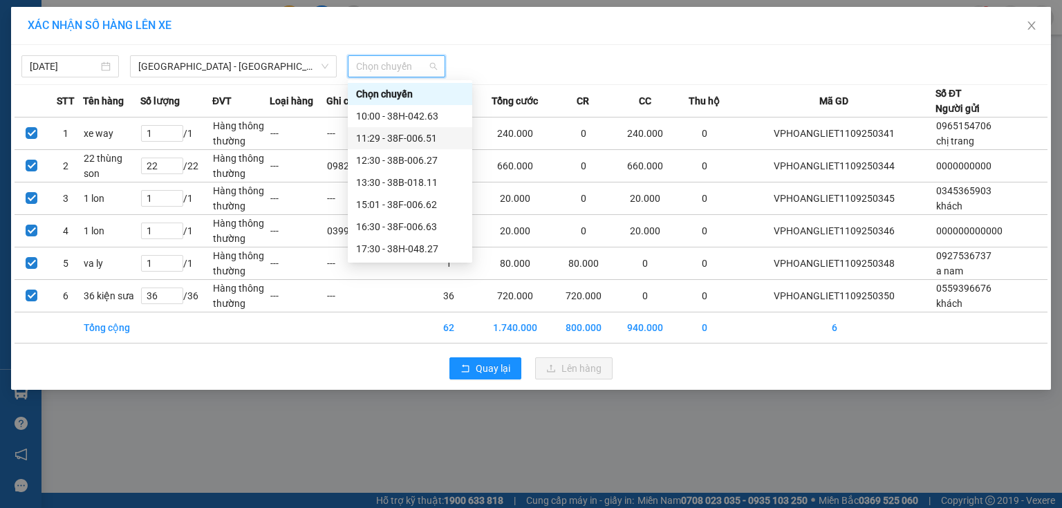
click at [424, 137] on div "11:29 - 38F-006.51" at bounding box center [410, 138] width 108 height 15
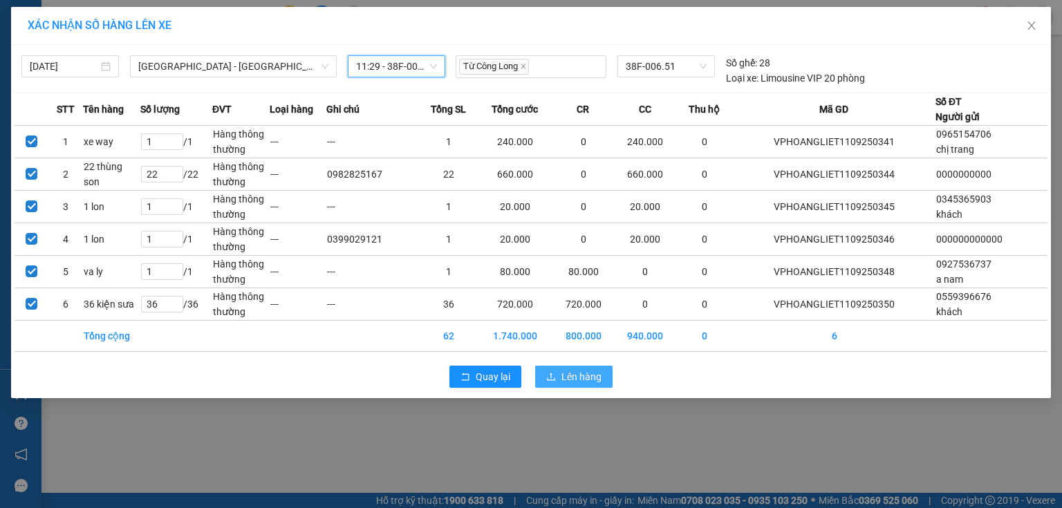
click at [574, 366] on button "Lên hàng" at bounding box center [573, 377] width 77 height 22
